Goal: Navigation & Orientation: Find specific page/section

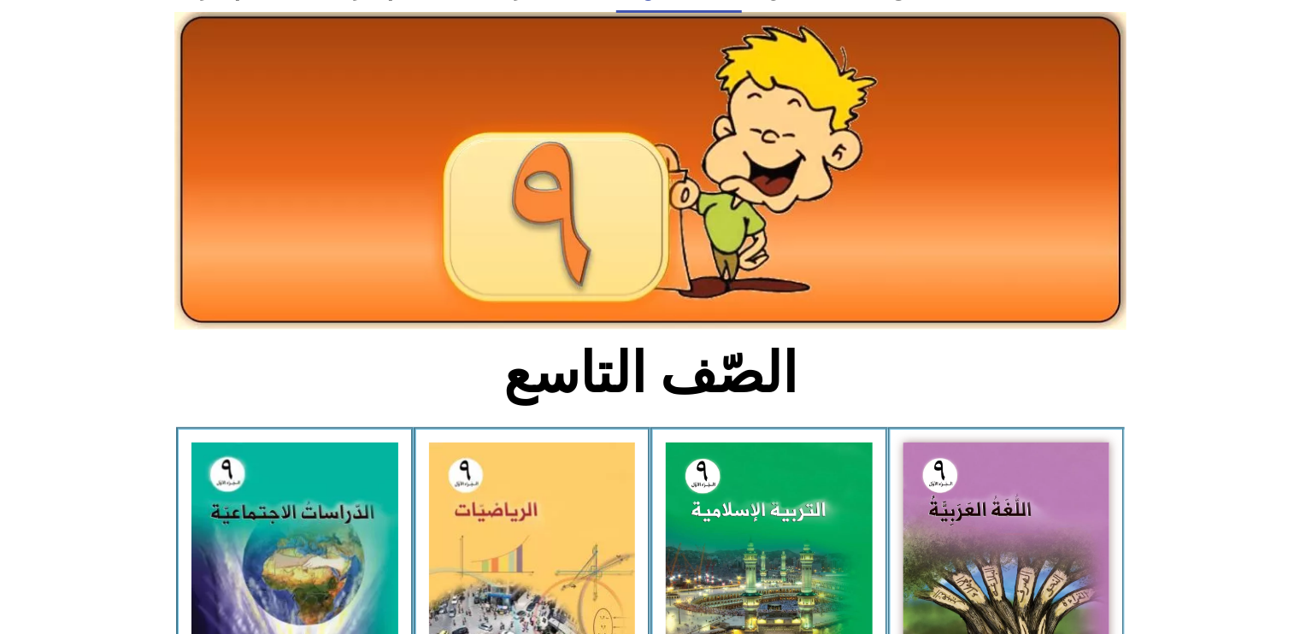
scroll to position [256, 0]
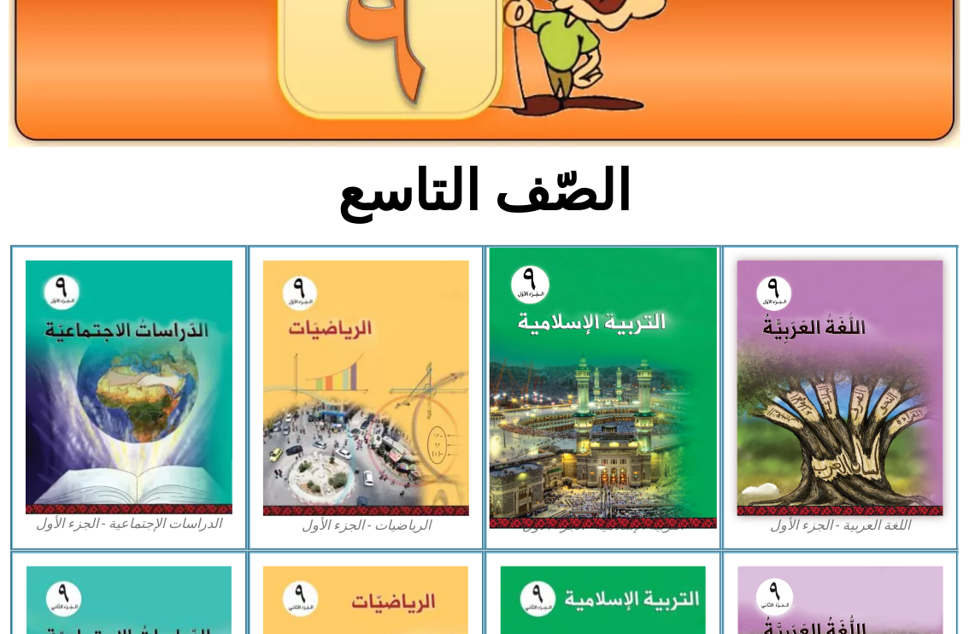
click at [585, 328] on img at bounding box center [603, 388] width 227 height 281
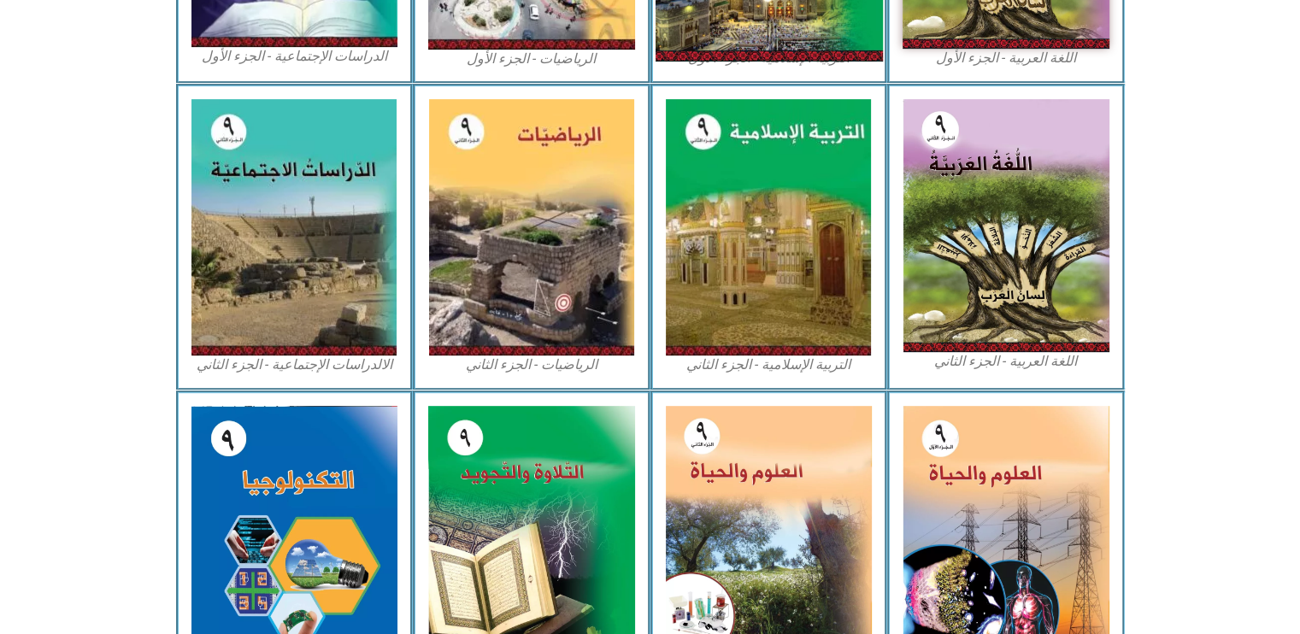
scroll to position [855, 0]
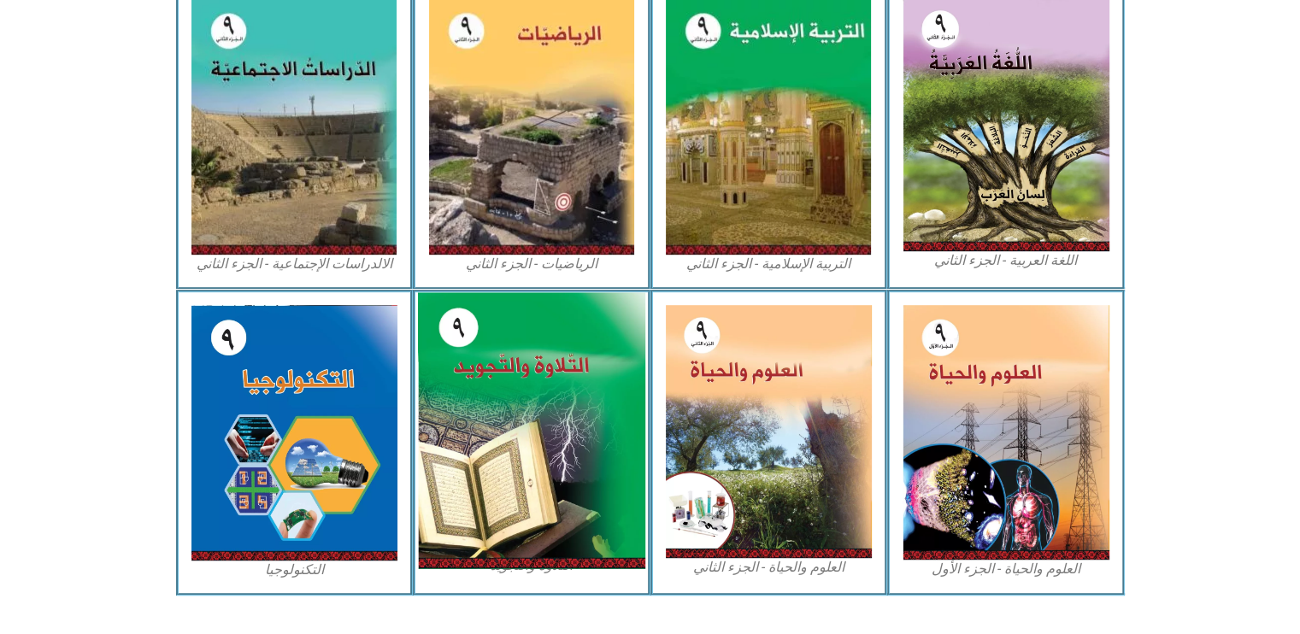
click at [523, 389] on img at bounding box center [531, 430] width 227 height 276
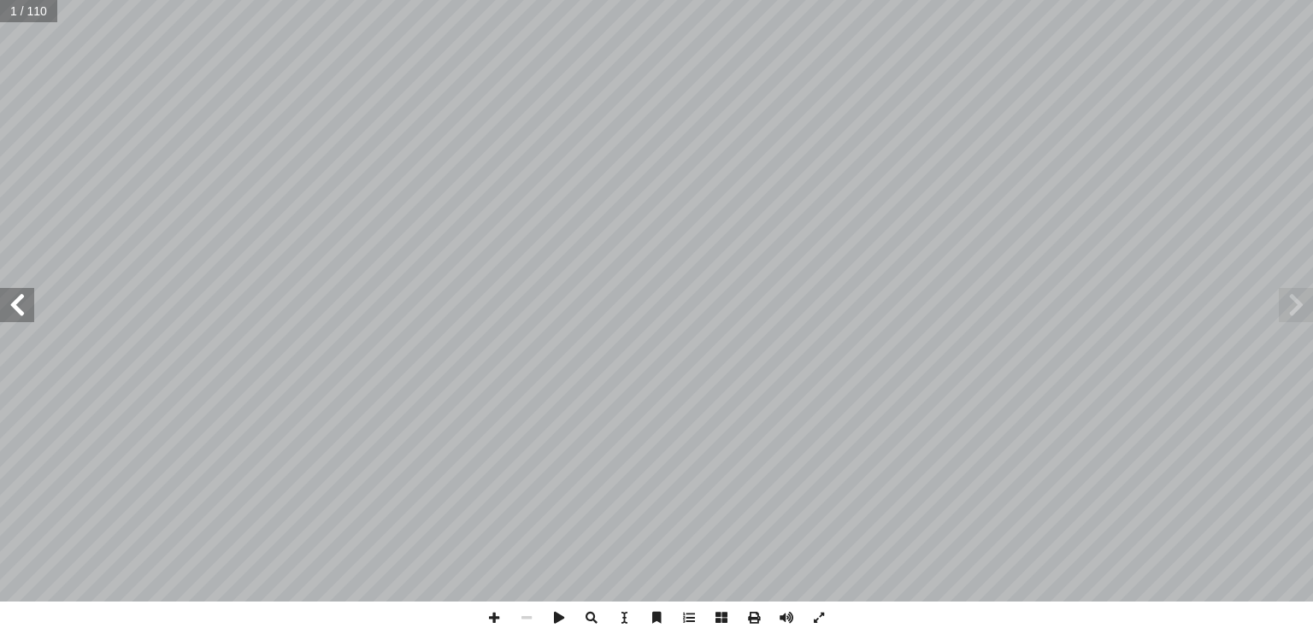
click at [27, 303] on span at bounding box center [17, 305] width 34 height 34
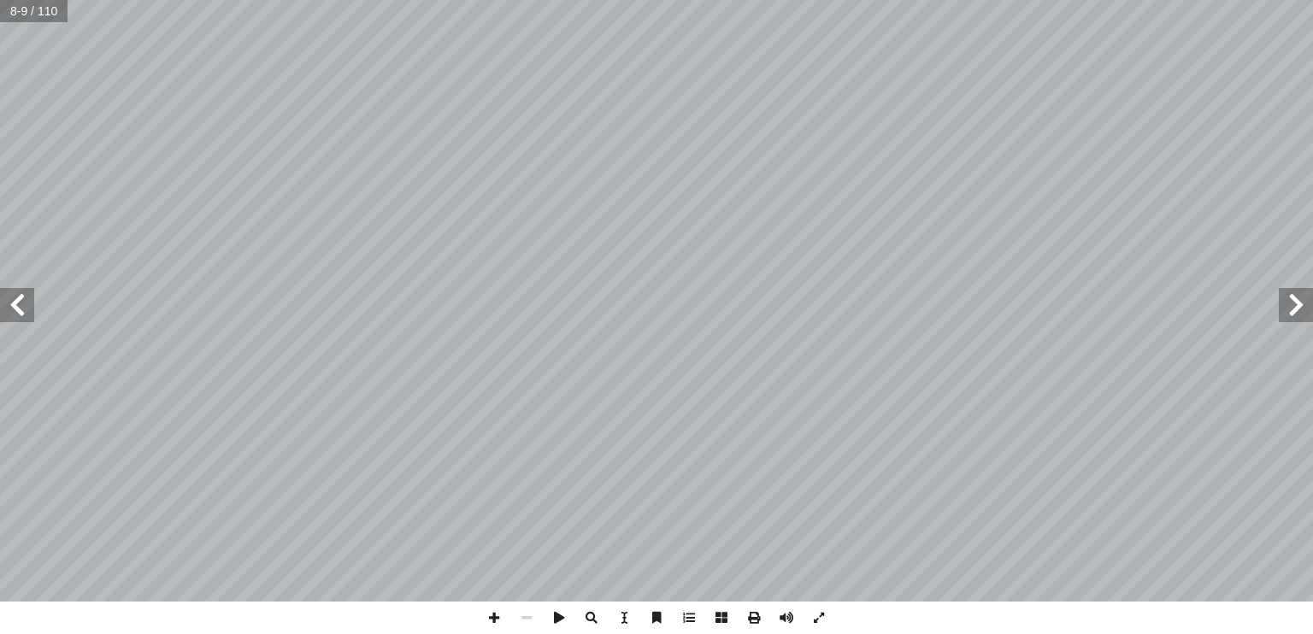
click at [17, 316] on span at bounding box center [17, 305] width 34 height 34
click at [489, 618] on span at bounding box center [494, 618] width 32 height 32
click at [27, 309] on span at bounding box center [17, 305] width 34 height 34
click at [982, 319] on span at bounding box center [1296, 305] width 34 height 34
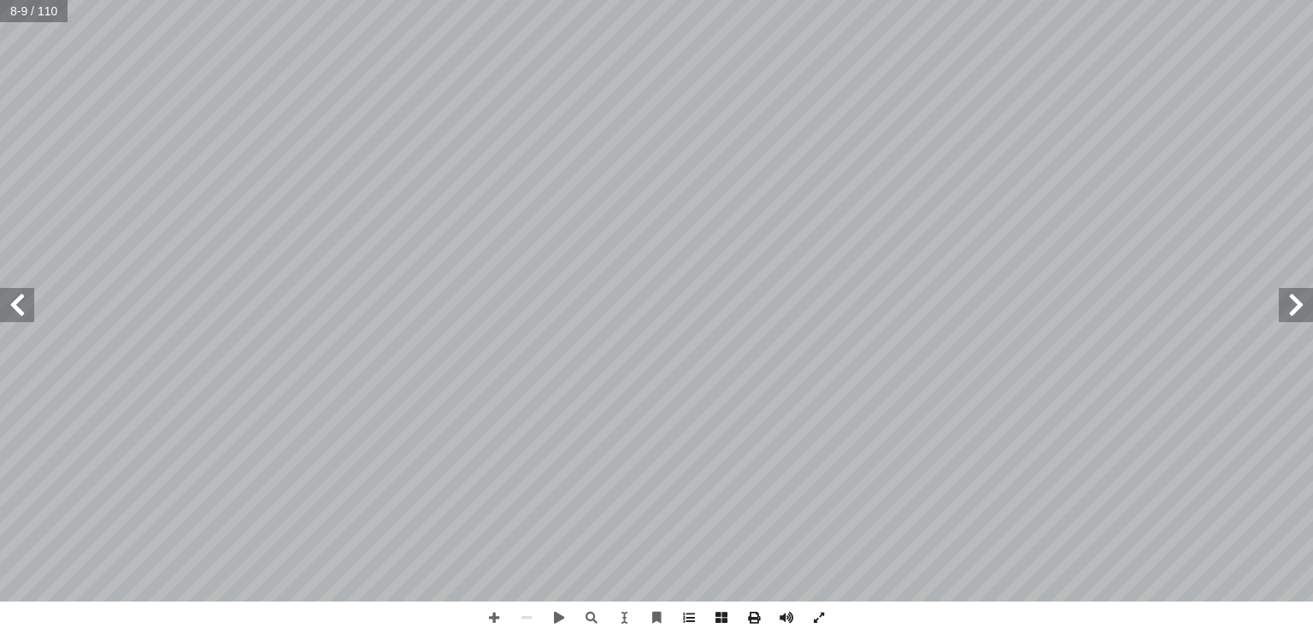
click at [31, 313] on span at bounding box center [17, 305] width 34 height 34
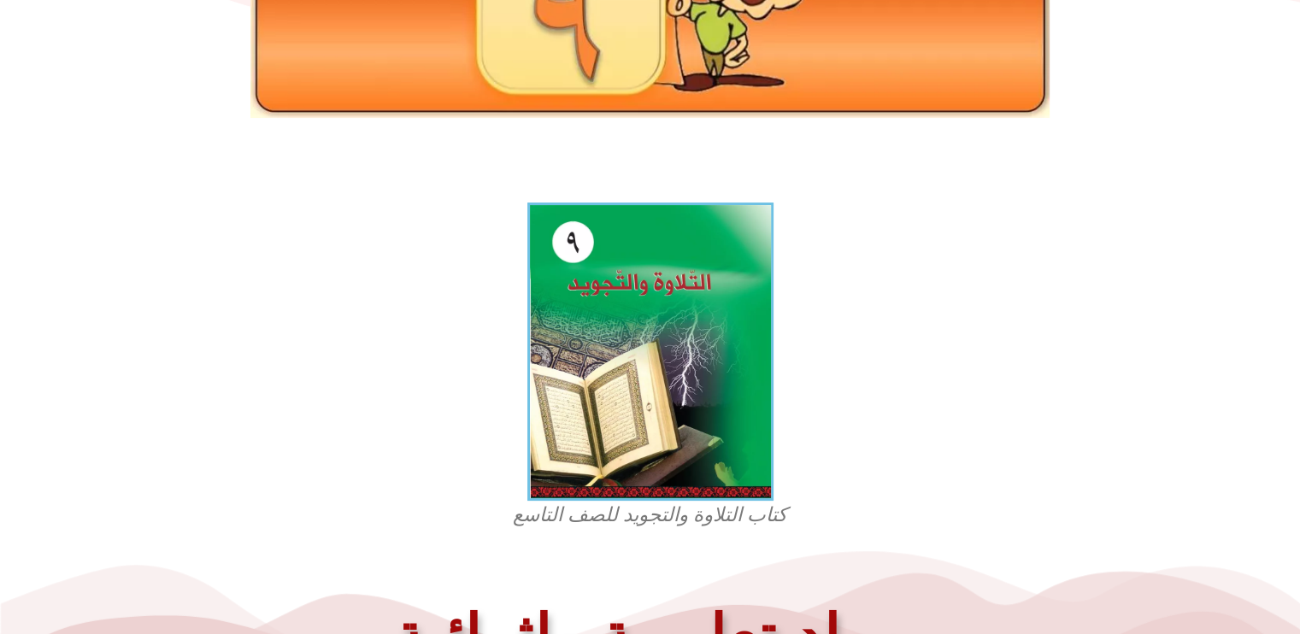
scroll to position [427, 0]
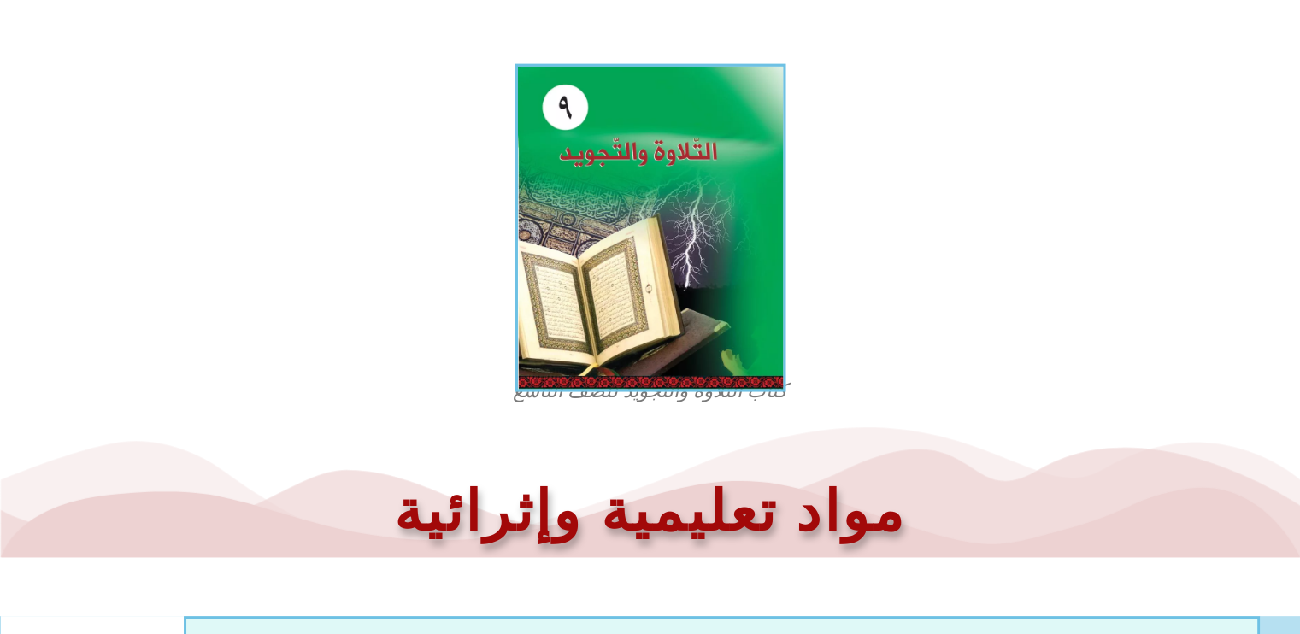
click at [688, 213] on img at bounding box center [650, 228] width 271 height 328
